Goal: Task Accomplishment & Management: Manage account settings

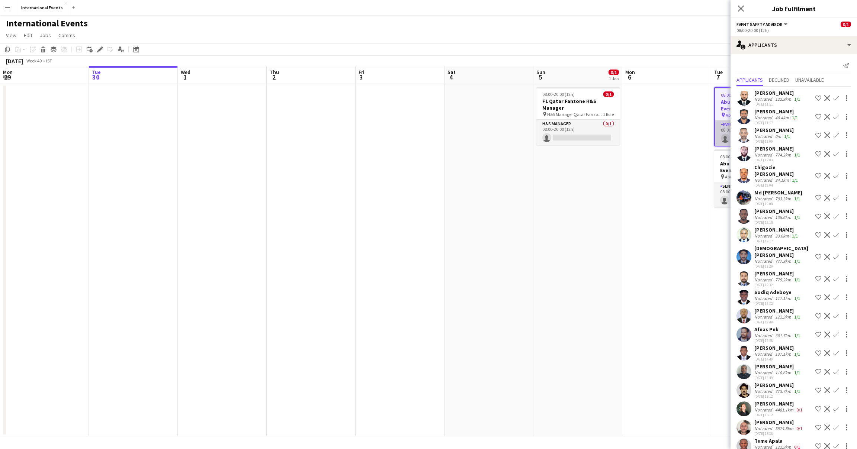
scroll to position [0, 256]
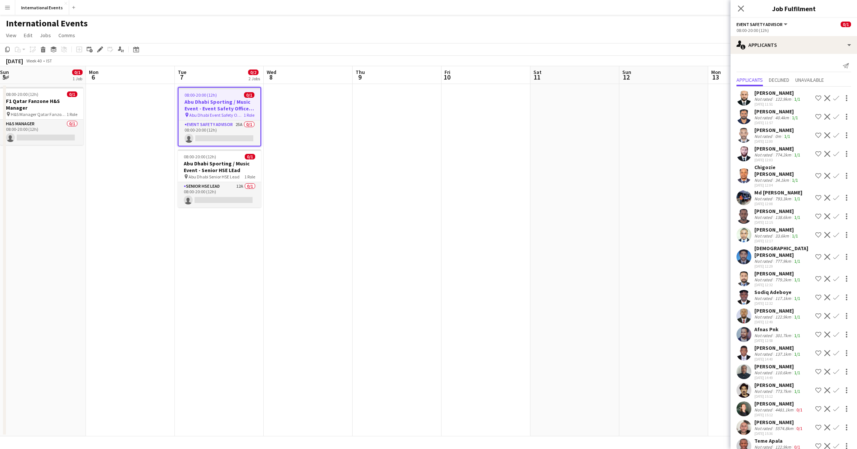
drag, startPoint x: 428, startPoint y: 179, endPoint x: 148, endPoint y: 188, distance: 280.5
click at [148, 188] on app-calendar-viewport "Thu 2 Fri 3 Sat 4 Sun 5 0/1 1 Job Mon 6 Tue 7 0/2 2 Jobs Wed 8 Thu 9 Fri 10 Sat…" at bounding box center [428, 251] width 857 height 370
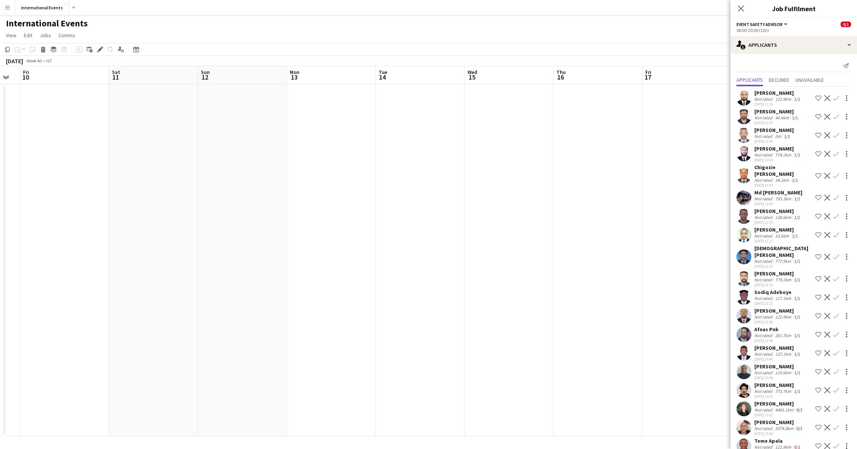
drag, startPoint x: 627, startPoint y: 150, endPoint x: 206, endPoint y: 194, distance: 423.5
click at [206, 194] on app-calendar-viewport "Tue 7 0/2 2 Jobs Wed 8 Thu 9 Fri 10 Sat 11 Sun 12 Mon 13 Tue 14 Wed 15 Thu 16 F…" at bounding box center [428, 251] width 857 height 370
drag, startPoint x: 613, startPoint y: 149, endPoint x: 315, endPoint y: 176, distance: 299.4
click at [315, 176] on app-calendar-viewport "Thu 9 Fri 10 Sat 11 Sun 12 Mon 13 Tue 14 Wed 15 Thu 16 Fri 17 Sat 18 Sun 19 Mon…" at bounding box center [428, 251] width 857 height 370
drag, startPoint x: 694, startPoint y: 132, endPoint x: 367, endPoint y: 161, distance: 328.1
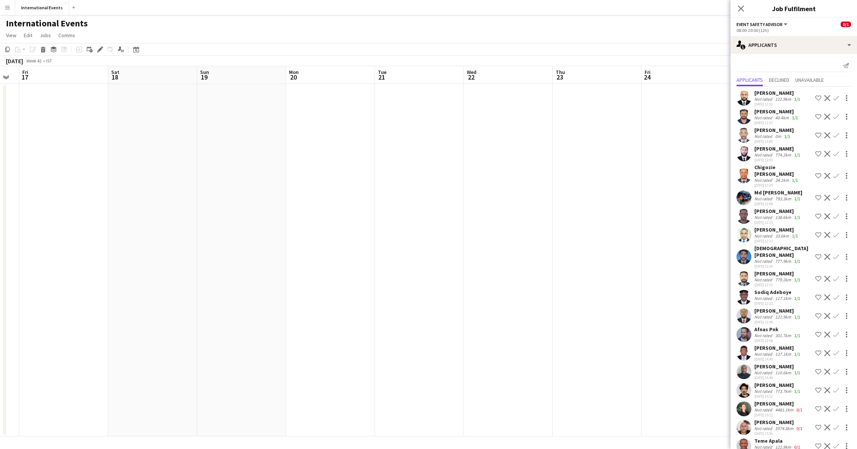
click at [367, 161] on app-calendar-viewport "Tue 14 Wed 15 Thu 16 Fri 17 Sat 18 Sun 19 Mon 20 Tue 21 Wed 22 Thu 23 Fri 24 Sa…" at bounding box center [428, 251] width 857 height 370
drag, startPoint x: 686, startPoint y: 129, endPoint x: 219, endPoint y: 165, distance: 468.3
click at [219, 165] on app-calendar-viewport "Sat 18 Sun 19 Mon 20 Tue 21 Wed 22 Thu 23 Fri 24 Sat 25 Sun 26 Mon 27 Tue 28 We…" at bounding box center [428, 251] width 857 height 370
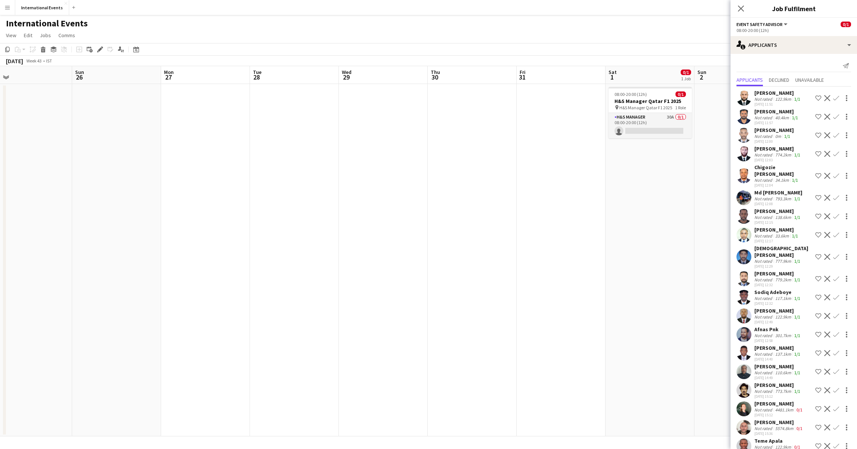
drag, startPoint x: 597, startPoint y: 157, endPoint x: 282, endPoint y: 169, distance: 315.5
click at [282, 169] on app-calendar-viewport "Wed 22 Thu 23 Fri 24 Sat 25 Sun 26 Mon 27 Tue 28 Wed 29 Thu 30 Fri 31 Sat 1 0/1…" at bounding box center [428, 251] width 857 height 370
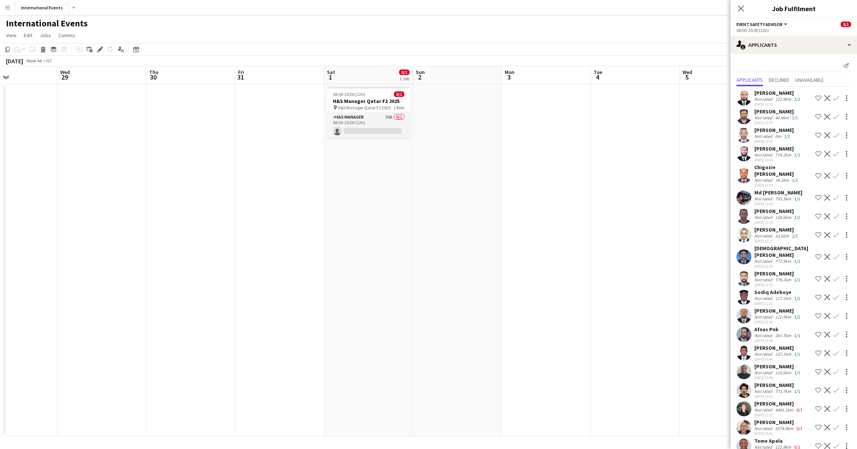
drag, startPoint x: 687, startPoint y: 115, endPoint x: 437, endPoint y: 134, distance: 250.6
click at [437, 134] on app-calendar-viewport "Sat 25 Sun 26 Mon 27 Tue 28 Wed 29 Thu 30 Fri 31 Sat 1 0/1 1 Job Sun 2 Mon 3 Tu…" at bounding box center [428, 251] width 857 height 370
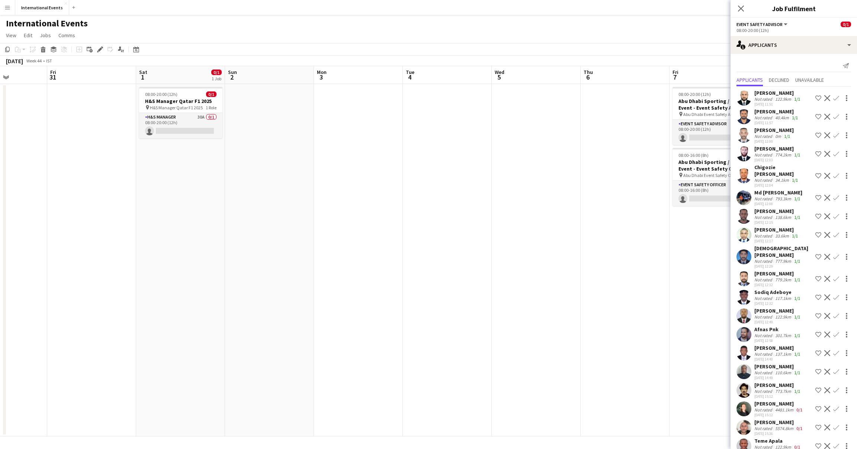
drag, startPoint x: 692, startPoint y: 127, endPoint x: 381, endPoint y: 147, distance: 311.1
click at [382, 147] on app-calendar-viewport "Mon 27 Tue 28 Wed 29 Thu 30 Fri 31 Sat 1 0/1 1 Job Sun 2 Mon 3 Tue 4 Wed 5 Thu …" at bounding box center [428, 251] width 857 height 370
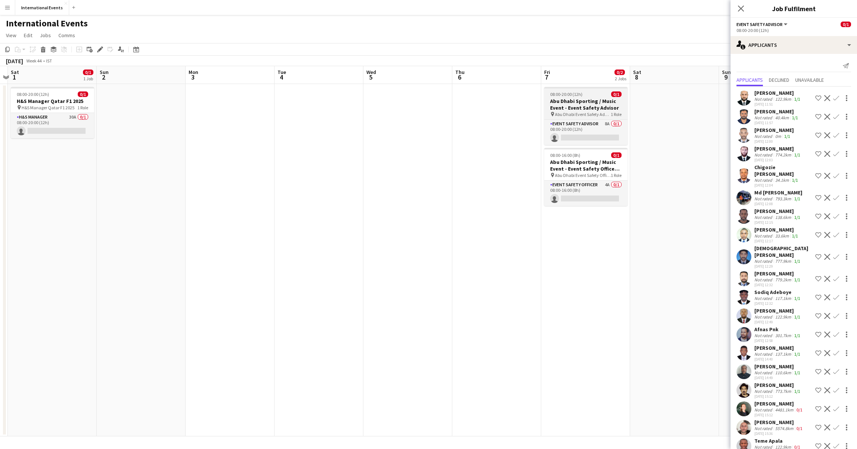
click at [589, 106] on h3 "Abu Dhabi Sporting / Music Event - Event Safety Advisor" at bounding box center [585, 104] width 83 height 13
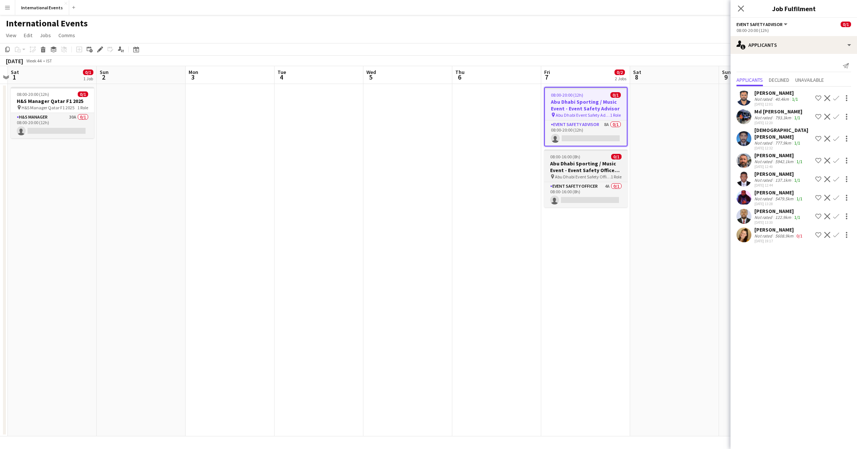
click at [578, 166] on h3 "Abu Dhabi Sporting / Music Event - Event Safety Officer Night Shift" at bounding box center [585, 166] width 83 height 13
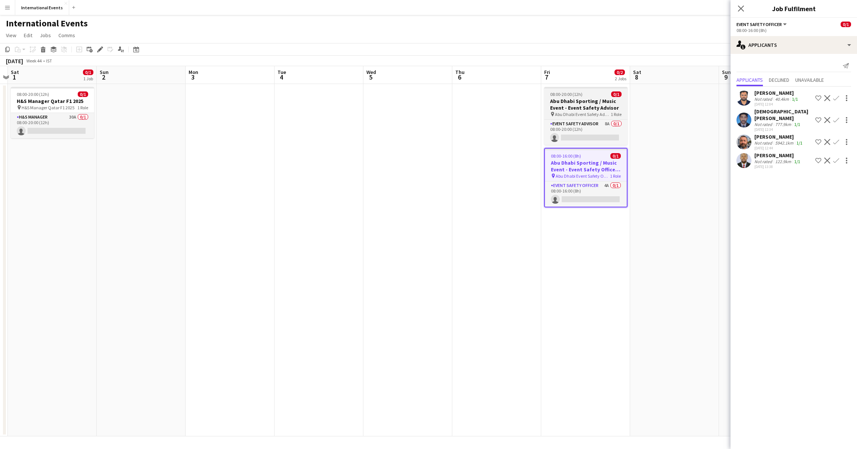
click at [580, 105] on h3 "Abu Dhabi Sporting / Music Event - Event Safety Advisor" at bounding box center [585, 104] width 83 height 13
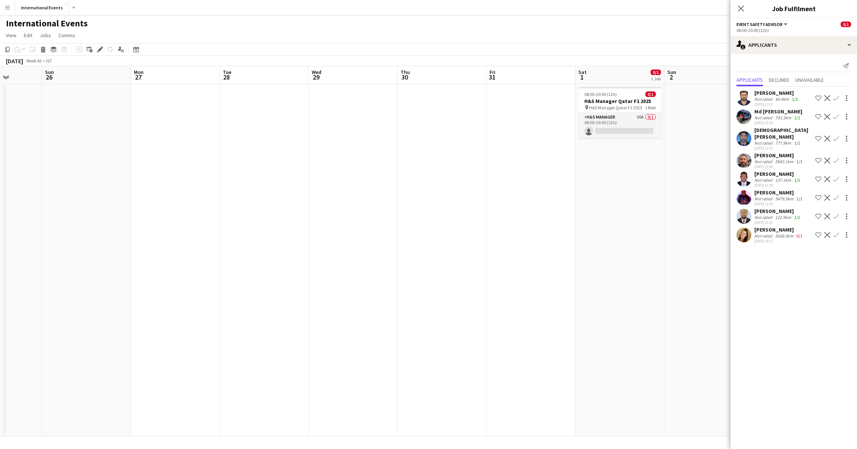
drag, startPoint x: 148, startPoint y: 149, endPoint x: 817, endPoint y: 135, distance: 668.6
click at [818, 135] on body "Menu Boards Boards Boards All jobs Status Workforce Workforce My Workforce Recr…" at bounding box center [428, 224] width 857 height 449
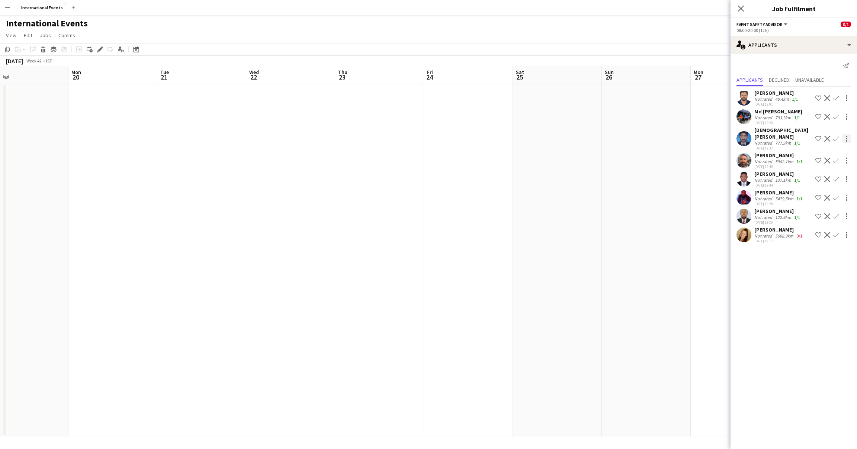
drag, startPoint x: 68, startPoint y: 165, endPoint x: 842, endPoint y: 136, distance: 775.3
click at [842, 136] on body "Menu Boards Boards Boards All jobs Status Workforce Workforce My Workforce Recr…" at bounding box center [428, 224] width 857 height 449
drag, startPoint x: 61, startPoint y: 154, endPoint x: 607, endPoint y: 124, distance: 546.2
click at [607, 125] on app-calendar-viewport "Wed 15 Thu 16 Fri 17 Sat 18 Sun 19 Mon 20 Tue 21 Wed 22 Thu 23 Fri 24 Sat 25 Su…" at bounding box center [428, 251] width 857 height 370
drag, startPoint x: 100, startPoint y: 144, endPoint x: 608, endPoint y: 129, distance: 508.8
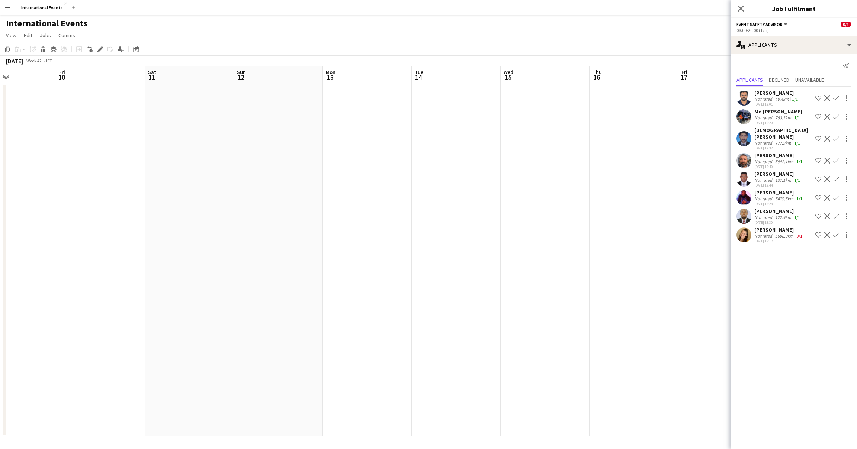
click at [608, 129] on app-calendar-viewport "Tue 7 0/2 2 Jobs Wed 8 Thu 9 Fri 10 Sat 11 Sun 12 Mon 13 Tue 14 Wed 15 Thu 16 F…" at bounding box center [428, 251] width 857 height 370
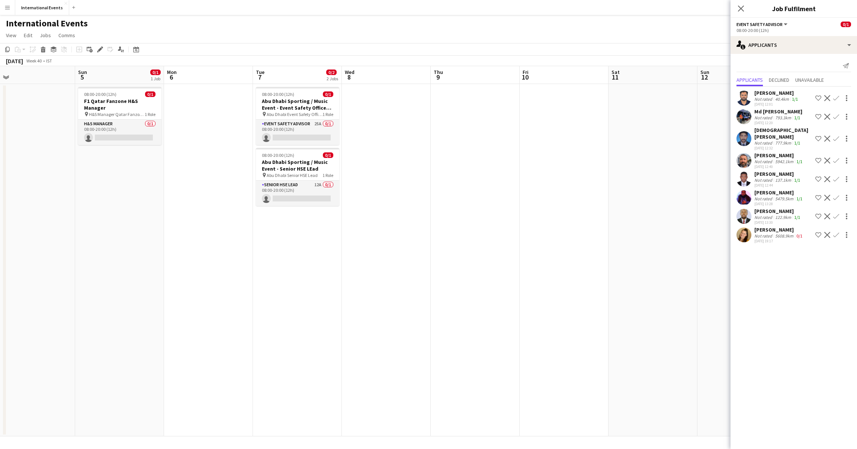
scroll to position [0, 185]
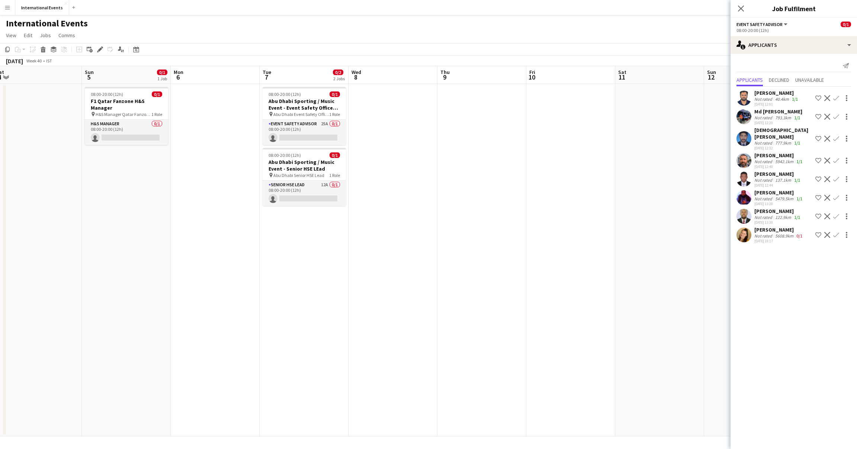
drag, startPoint x: 94, startPoint y: 151, endPoint x: 387, endPoint y: 145, distance: 292.3
click at [387, 145] on app-calendar-viewport "Thu 2 Fri 3 Sat 4 Sun 5 0/1 1 Job Mon 6 Tue 7 0/2 2 Jobs Wed 8 Thu 9 Fri 10 Sat…" at bounding box center [428, 251] width 857 height 370
click at [307, 104] on h3 "Abu Dhabi Sporting / Music Event - Event Safety Office Day Shift" at bounding box center [303, 104] width 83 height 13
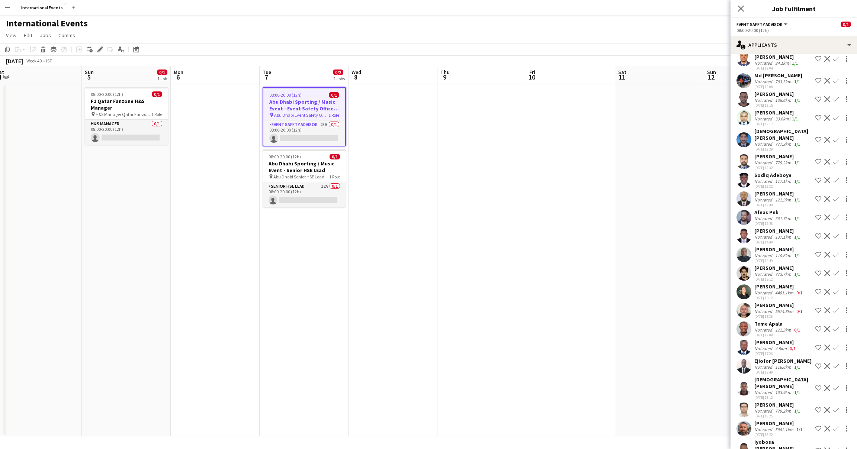
scroll to position [125, 0]
